Goal: Task Accomplishment & Management: Use online tool/utility

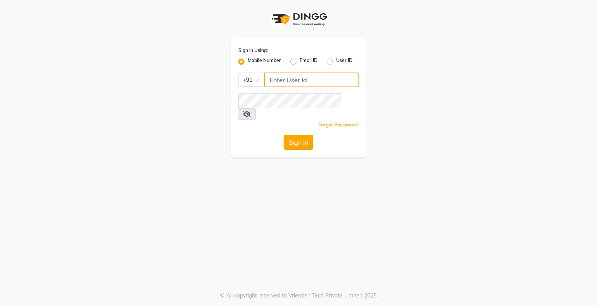
type input "9359594581"
click at [297, 135] on button "Sign In" at bounding box center [298, 142] width 29 height 15
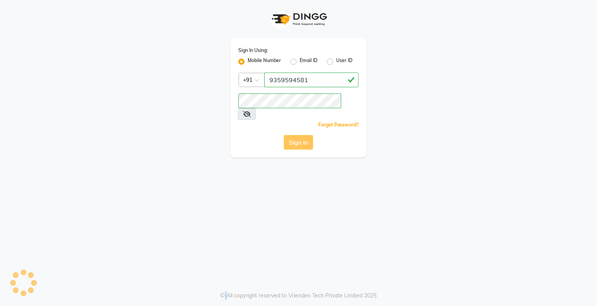
click at [297, 135] on div "Sign In" at bounding box center [298, 142] width 120 height 15
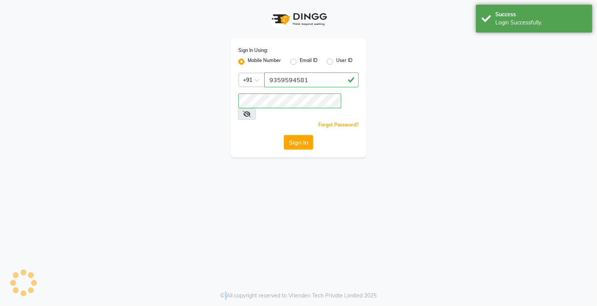
select select "service"
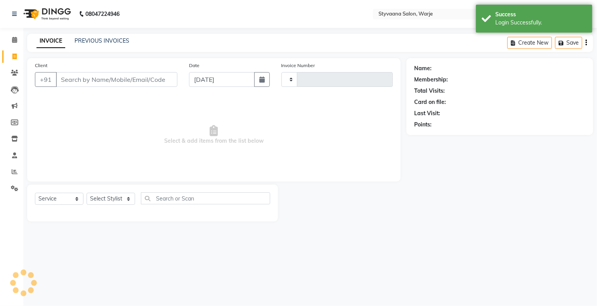
type input "0978"
select select "en"
select select "280"
click at [14, 71] on icon at bounding box center [14, 73] width 7 height 6
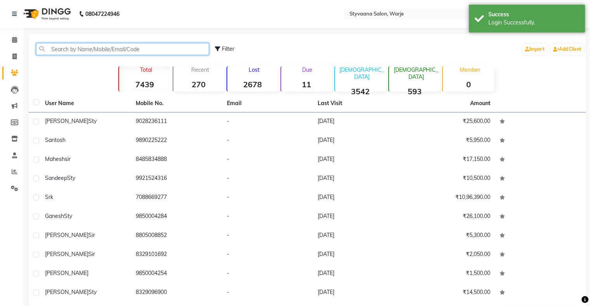
click at [75, 50] on input "text" at bounding box center [122, 49] width 173 height 12
